Goal: Navigation & Orientation: Find specific page/section

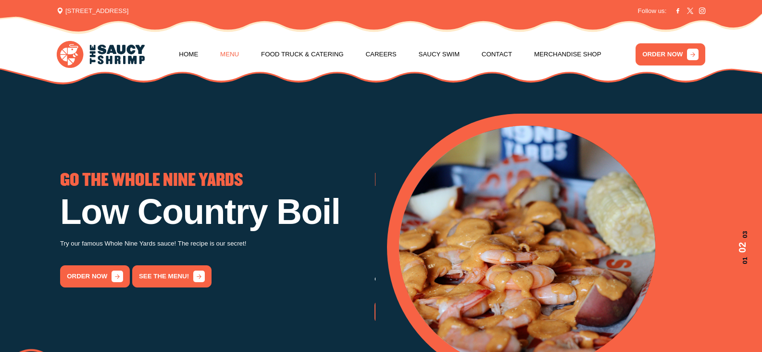
click at [224, 52] on link "Menu" at bounding box center [229, 54] width 19 height 37
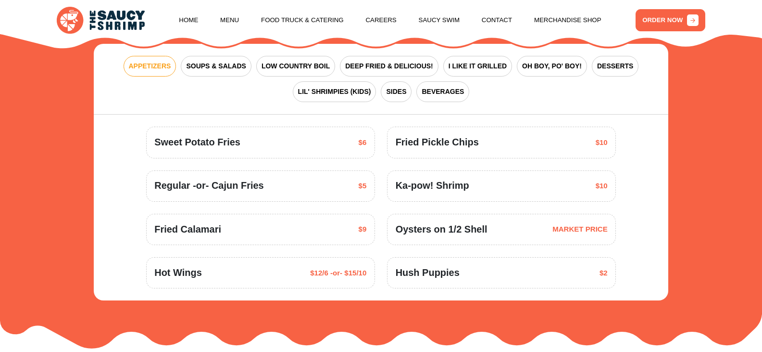
scroll to position [1265, 0]
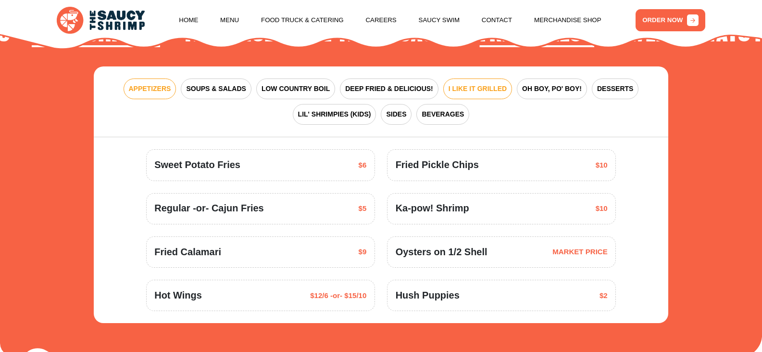
click at [454, 89] on span "I LIKE IT GRILLED" at bounding box center [478, 89] width 58 height 10
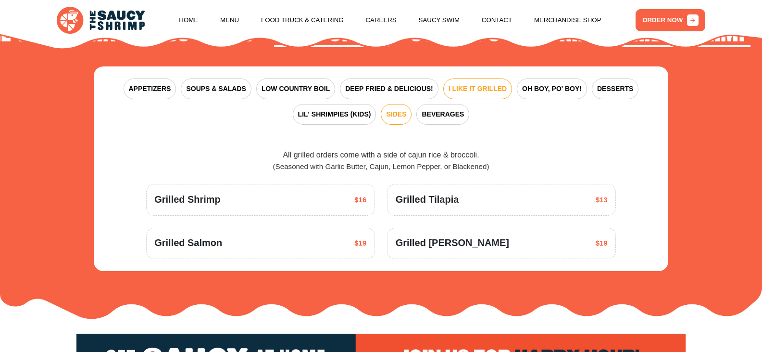
click at [404, 116] on span "SIDES" at bounding box center [396, 114] width 20 height 10
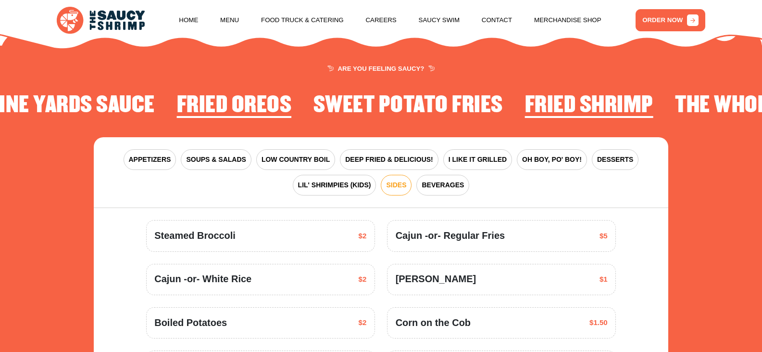
scroll to position [1169, 0]
